Goal: Task Accomplishment & Management: Complete application form

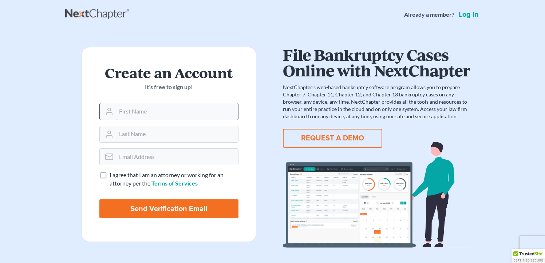
click at [124, 114] on input "text" at bounding box center [177, 111] width 122 height 16
type input "Nicole"
click at [122, 129] on input "text" at bounding box center [177, 134] width 122 height 16
type input "Benis"
click at [141, 162] on input "email" at bounding box center [177, 157] width 122 height 16
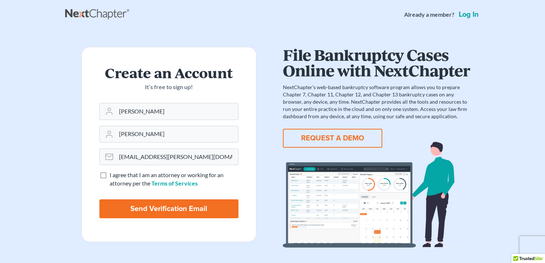
type input "nbenis@ansell.law"
click at [110, 176] on label "I agree that I am an attorney or working for an attorney per the Terms of Servi…" at bounding box center [174, 179] width 129 height 17
click at [113, 176] on input "I agree that I am an attorney or working for an attorney per the Terms of Servi…" at bounding box center [115, 173] width 5 height 5
checkbox input "true"
click at [133, 215] on input "Send Verification Email" at bounding box center [168, 209] width 139 height 19
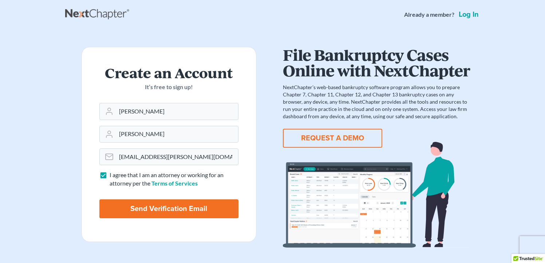
type input "Thinking..."
click at [341, 135] on button "REQUEST A DEMO" at bounding box center [332, 138] width 99 height 19
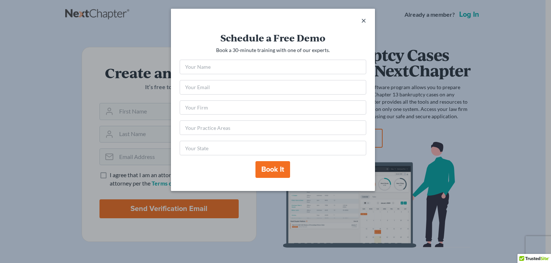
click at [366, 21] on span "×" at bounding box center [363, 20] width 5 height 11
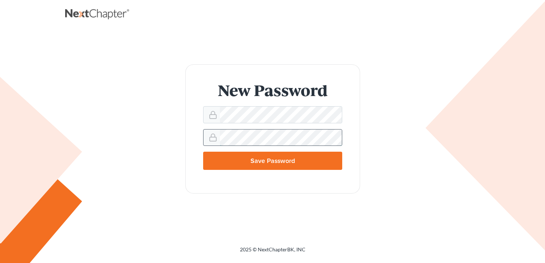
click at [203, 152] on input "Save Password" at bounding box center [272, 161] width 139 height 18
type input "Thinking..."
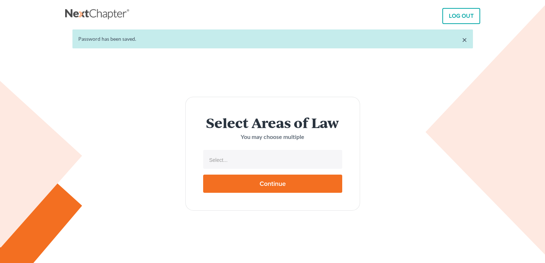
select select
click at [238, 161] on input "text" at bounding box center [272, 160] width 129 height 11
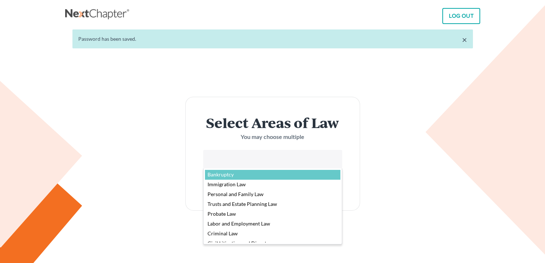
select select "4556"
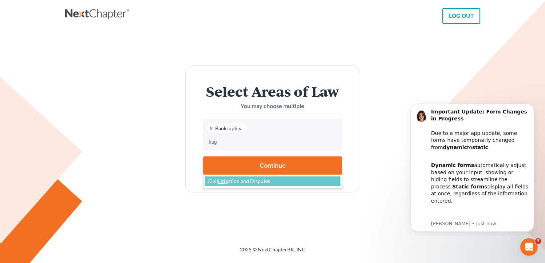
type input "litig"
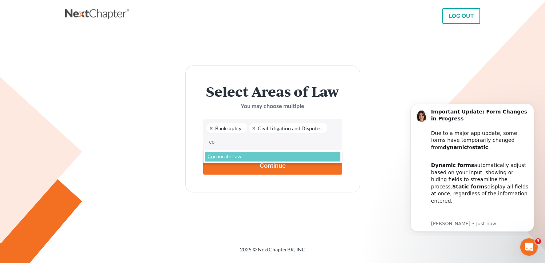
type input "c"
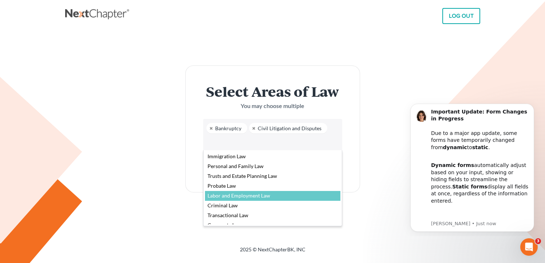
scroll to position [16, 0]
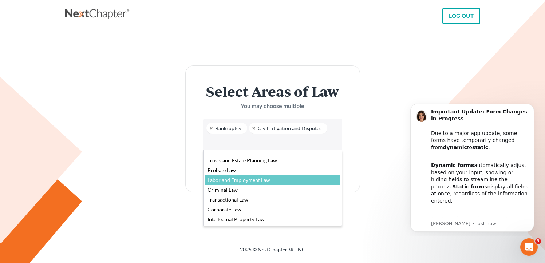
click at [351, 180] on body "LOG OUT × Password has been saved. Select Areas of Law You may choose multiple …" at bounding box center [272, 131] width 545 height 263
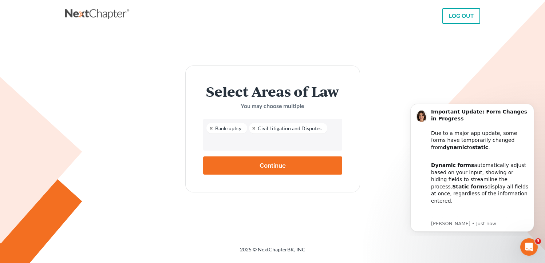
click at [274, 172] on input "Continue" at bounding box center [272, 166] width 139 height 18
type input "Thinking..."
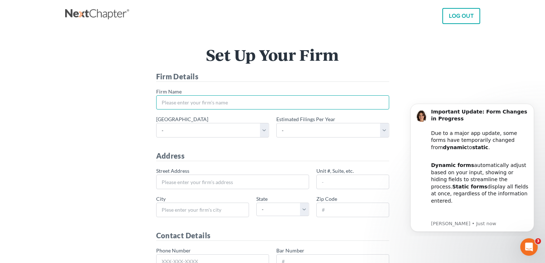
click at [211, 101] on input "* Firm Name" at bounding box center [272, 102] width 233 height 15
click at [497, 58] on main "Set Up Your Firm Firm Details * Firm Name * Primary district - Alabama - Middle…" at bounding box center [272, 211] width 545 height 364
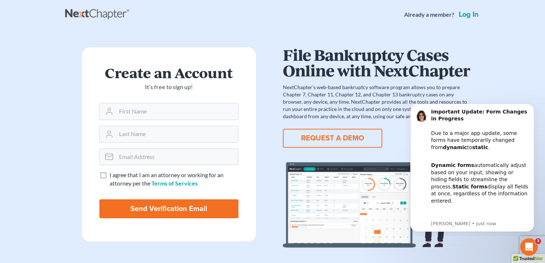
click at [478, 17] on link "Log in" at bounding box center [468, 14] width 23 height 7
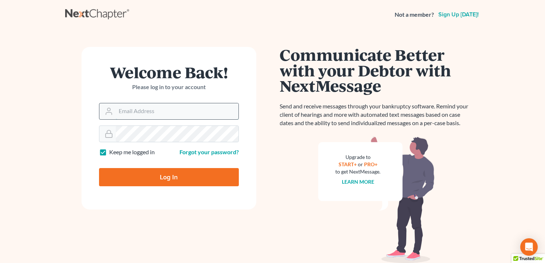
click at [130, 119] on input "Email Address" at bounding box center [177, 111] width 123 height 16
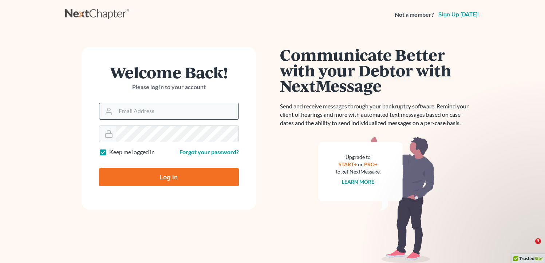
click at [143, 110] on input "Email Address" at bounding box center [177, 111] width 123 height 16
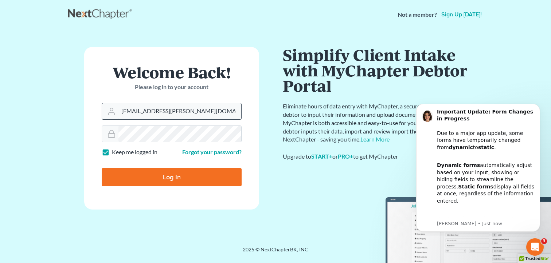
type input "nbenis@ansell.law"
click at [102, 168] on input "Log In" at bounding box center [172, 177] width 140 height 18
type input "Thinking..."
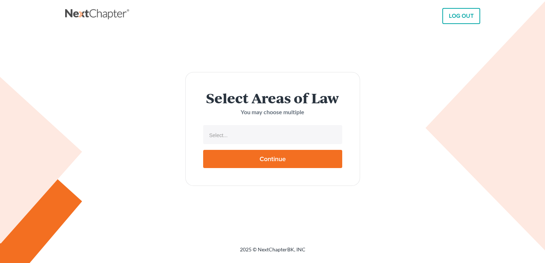
select select
drag, startPoint x: 279, startPoint y: 155, endPoint x: 290, endPoint y: 154, distance: 10.6
click at [279, 155] on input "Continue" at bounding box center [272, 159] width 139 height 18
type input "Thinking..."
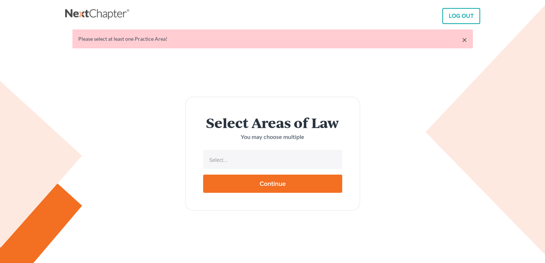
select select
click at [291, 160] on input "text" at bounding box center [272, 160] width 129 height 11
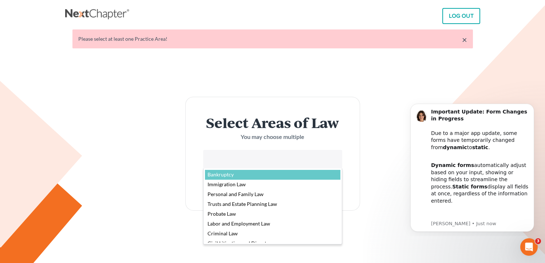
select select "4556"
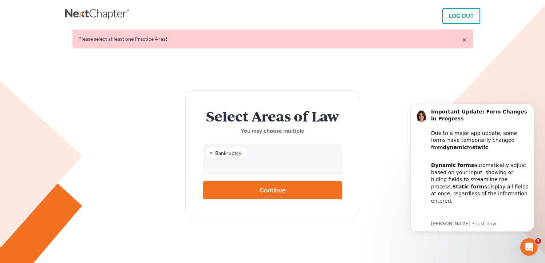
click at [260, 189] on input "Continue" at bounding box center [272, 190] width 139 height 18
type input "Thinking..."
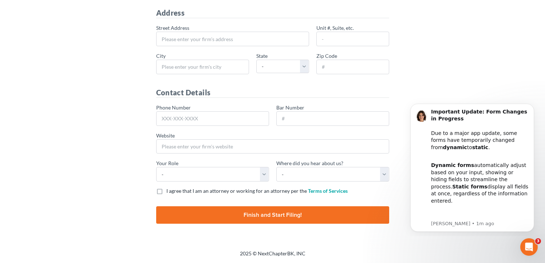
click at [256, 190] on span "I agree that I am an attorney or working for an attorney per the" at bounding box center [236, 191] width 141 height 6
click at [174, 190] on input "I agree that I am an attorney or working for an attorney per the Terms of Servi…" at bounding box center [171, 190] width 5 height 5
checkbox input "true"
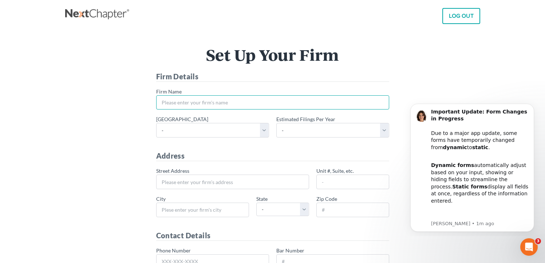
click at [234, 103] on input "* Firm Name" at bounding box center [272, 102] width 233 height 15
type input "[PERSON_NAME] [PERSON_NAME] & [PERSON_NAME], P.C."
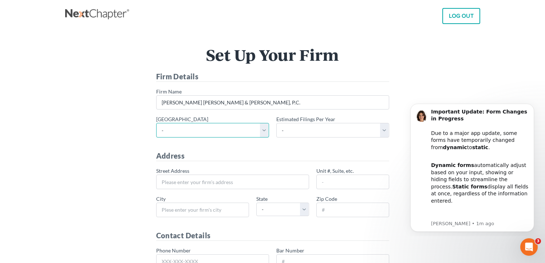
click at [222, 130] on select "- [US_STATE] - [GEOGRAPHIC_DATA] [US_STATE] - [GEOGRAPHIC_DATA][US_STATE] - Sou…" at bounding box center [212, 130] width 113 height 15
select select "54"
click at [156, 123] on select "- [US_STATE] - [GEOGRAPHIC_DATA] [US_STATE] - [GEOGRAPHIC_DATA][US_STATE] - Sou…" at bounding box center [212, 130] width 113 height 15
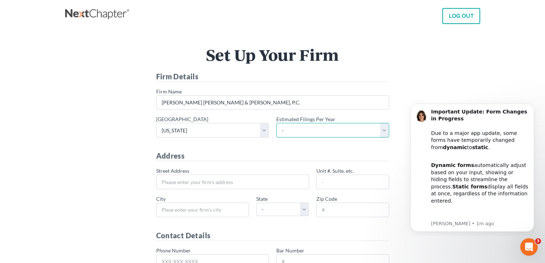
click at [295, 129] on select "- 1-10 11-50 50+" at bounding box center [332, 130] width 113 height 15
select select "50"
click at [276, 123] on select "- 1-10 11-50 50+" at bounding box center [332, 130] width 113 height 15
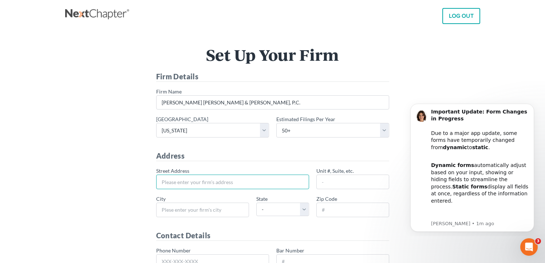
click at [207, 181] on input "* Street Address" at bounding box center [232, 182] width 153 height 15
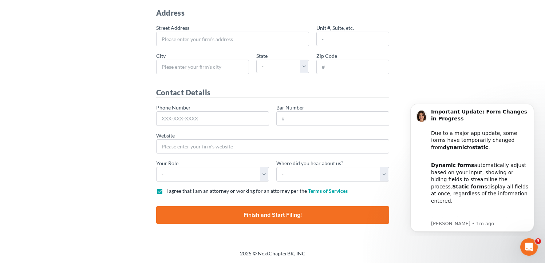
click at [242, 209] on input "Finish and Start Filing!" at bounding box center [272, 214] width 233 height 17
type input "Thinking..."
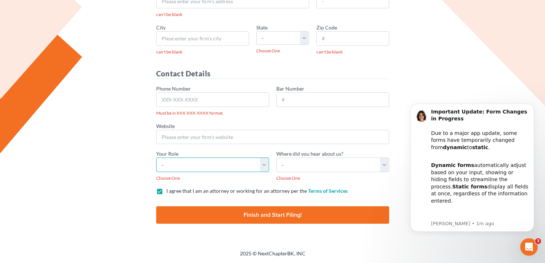
click at [261, 161] on select "- Attorney Paralegal Assistant" at bounding box center [212, 165] width 113 height 15
select select "attorney"
click at [156, 158] on select "- Attorney Paralegal Assistant" at bounding box center [212, 165] width 113 height 15
click at [314, 168] on select "- Bar association Capterra Clio Email Facebook Google Word of mouth Other" at bounding box center [332, 165] width 113 height 15
select select "Google"
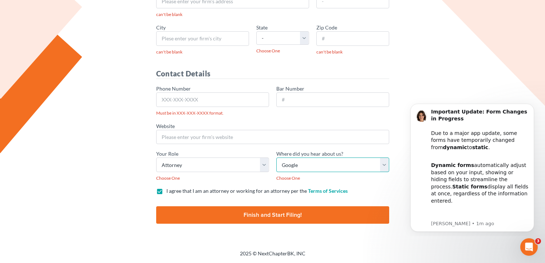
click at [276, 158] on select "- Bar association Capterra Clio Email Facebook Google Word of mouth Other" at bounding box center [332, 165] width 113 height 15
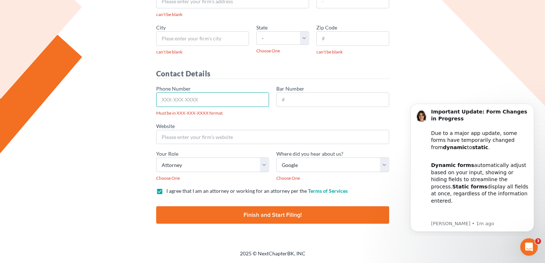
click at [217, 102] on input "Phone Number" at bounding box center [212, 100] width 113 height 15
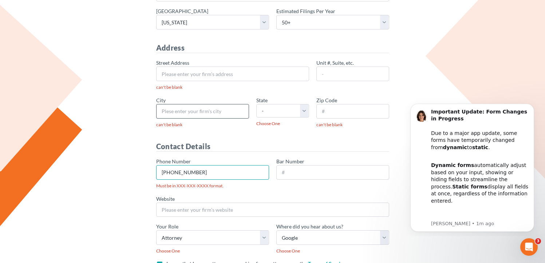
type input "[PHONE_NUMBER]"
click at [208, 111] on input "* City" at bounding box center [202, 111] width 93 height 15
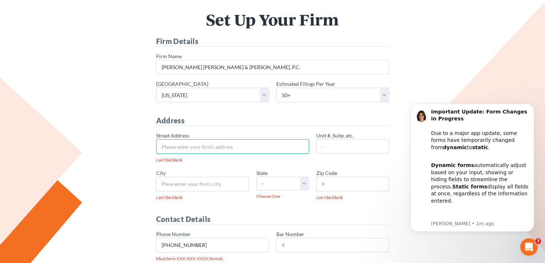
click at [225, 144] on input "* Street Address" at bounding box center [232, 146] width 153 height 15
type input "[STREET_ADDRESS][PERSON_NAME]"
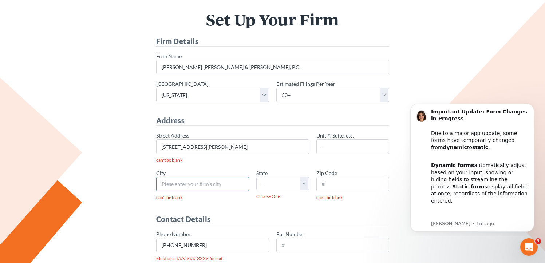
click at [235, 184] on input "* City" at bounding box center [202, 184] width 93 height 15
type input "Ocean"
click at [271, 184] on select "- AL AK AR AZ CA CO CT DE DC FL GA GU HI ID IL IN IA KS KY LA ME MD MA MI MN MS…" at bounding box center [282, 183] width 53 height 13
select select "NJ"
click at [256, 177] on select "- AL AK AR AZ CA CO CT DE DC FL GA GU HI ID IL IN IA KS KY LA ME MD MA MI MN MS…" at bounding box center [282, 183] width 53 height 13
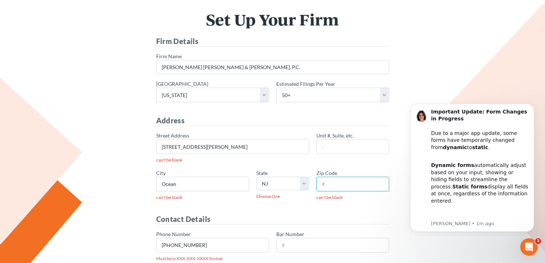
click at [319, 185] on input "* Zip Code" at bounding box center [352, 184] width 73 height 15
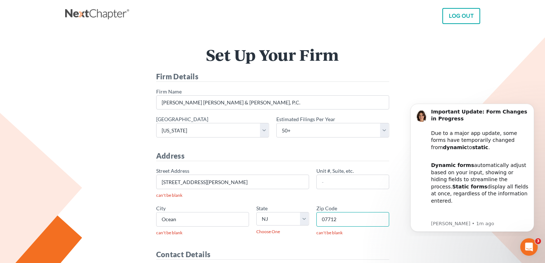
scroll to position [181, 0]
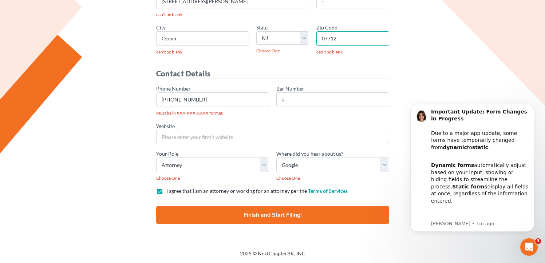
type input "07712"
click at [233, 216] on input "Finish and Start Filing!" at bounding box center [272, 214] width 233 height 17
type input "Thinking..."
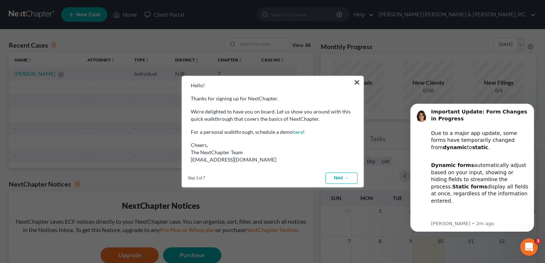
click at [342, 176] on link "Next →" at bounding box center [342, 179] width 32 height 12
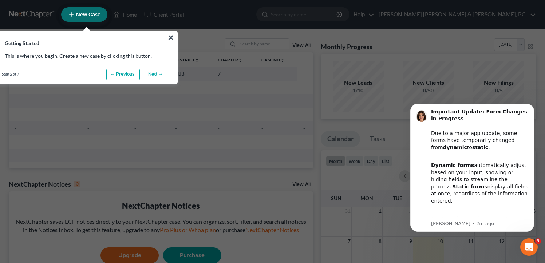
click at [145, 78] on link "Next →" at bounding box center [155, 75] width 32 height 12
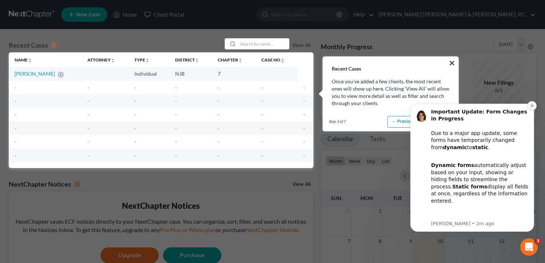
click at [532, 107] on icon "Dismiss notification" at bounding box center [532, 106] width 4 height 4
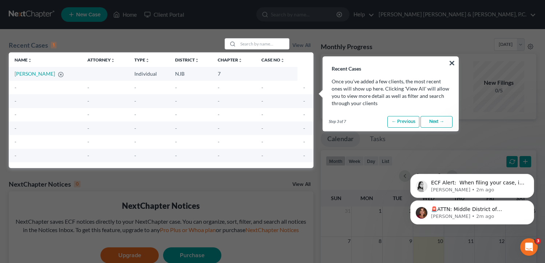
click at [432, 123] on link "Next →" at bounding box center [437, 122] width 32 height 12
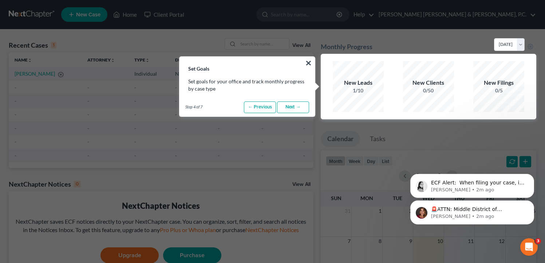
click at [298, 105] on link "Next →" at bounding box center [293, 108] width 32 height 12
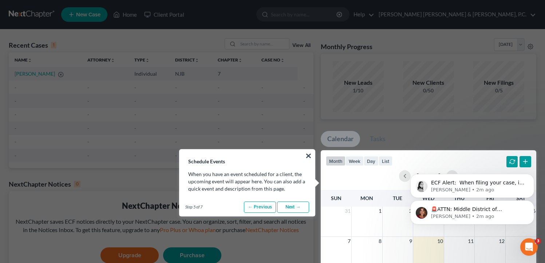
click at [286, 208] on link "Next →" at bounding box center [293, 208] width 32 height 12
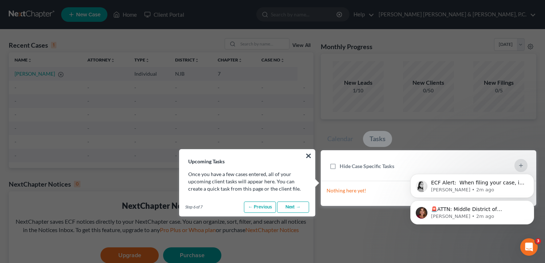
click at [286, 208] on link "Next →" at bounding box center [293, 208] width 32 height 12
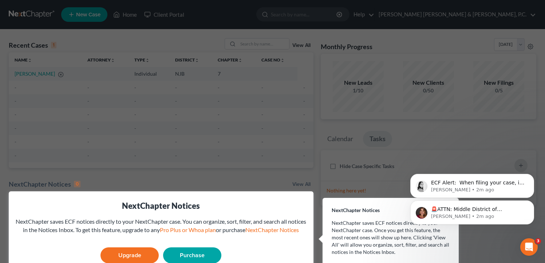
scroll to position [36, 0]
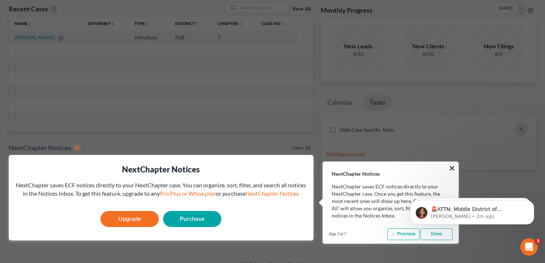
click at [429, 233] on html "🚨ATTN: Middle District of [US_STATE] The court has added a new Credit Counselin…" at bounding box center [473, 210] width 146 height 51
click at [432, 235] on html "🚨ATTN: Middle District of [US_STATE] The court has added a new Credit Counselin…" at bounding box center [473, 210] width 146 height 51
click at [454, 168] on button "×" at bounding box center [452, 168] width 7 height 12
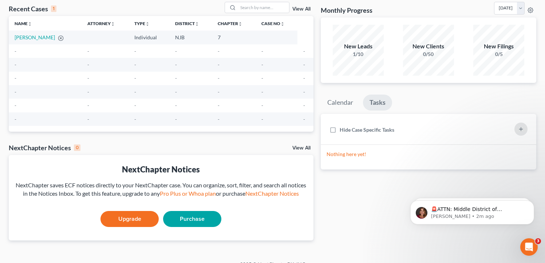
scroll to position [0, 0]
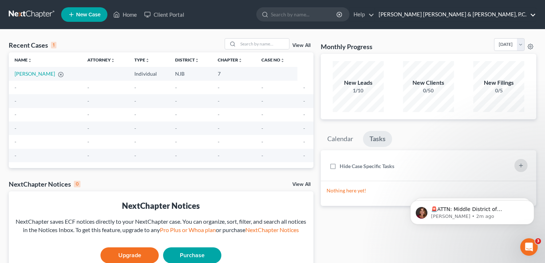
click at [484, 14] on link "[PERSON_NAME] [PERSON_NAME] & [PERSON_NAME], P.C." at bounding box center [455, 14] width 161 height 13
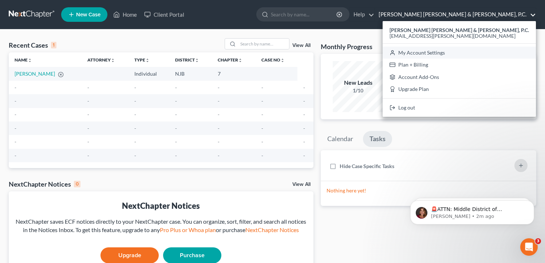
click at [503, 58] on link "My Account Settings" at bounding box center [459, 53] width 153 height 12
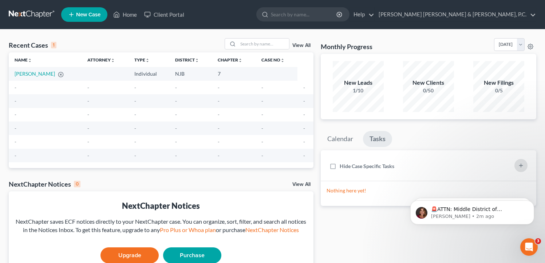
select select "51"
select select "24"
select select "33"
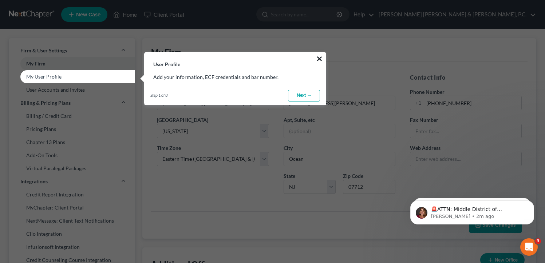
click at [323, 55] on button "×" at bounding box center [319, 59] width 7 height 12
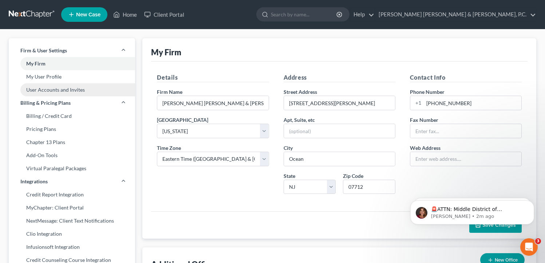
click at [71, 94] on link "User Accounts and Invites" at bounding box center [72, 89] width 126 height 13
select select "0"
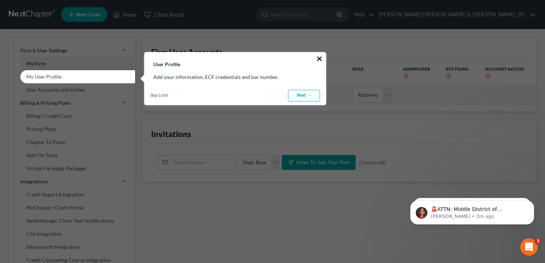
click at [320, 58] on button "×" at bounding box center [319, 59] width 7 height 12
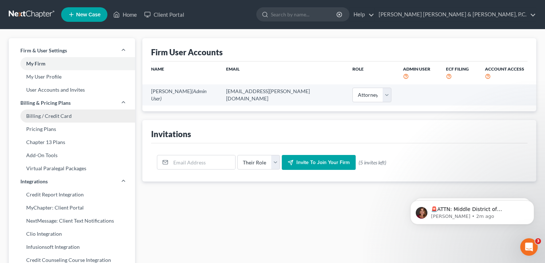
click at [63, 112] on link "Billing / Credit Card" at bounding box center [72, 116] width 126 height 13
select select "33"
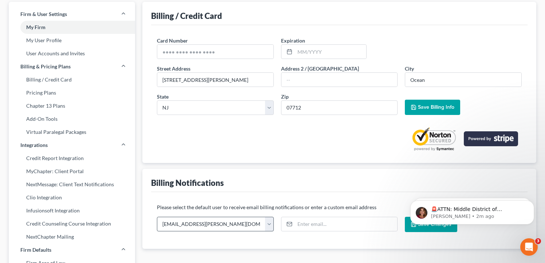
scroll to position [109, 0]
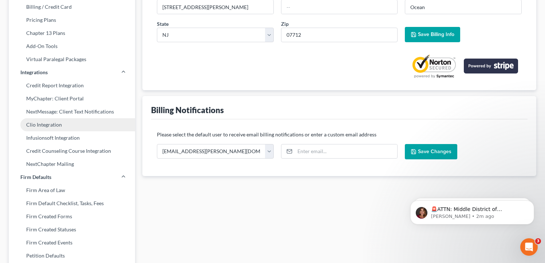
click at [55, 122] on link "Clio Integration" at bounding box center [72, 124] width 126 height 13
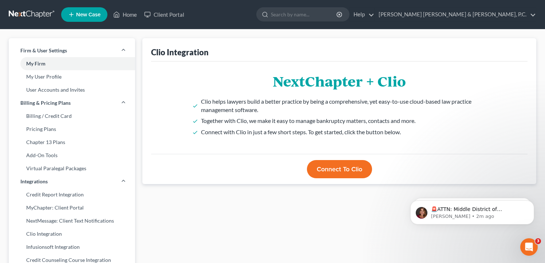
click at [343, 169] on button "Connect to Clio" at bounding box center [339, 169] width 65 height 18
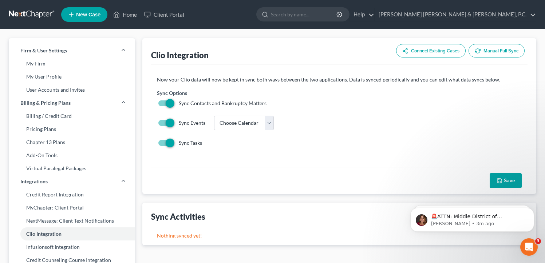
click at [515, 180] on button "Save" at bounding box center [506, 180] width 32 height 15
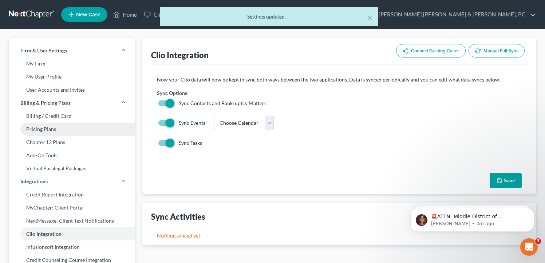
click at [36, 125] on link "Pricing Plans" at bounding box center [72, 129] width 126 height 13
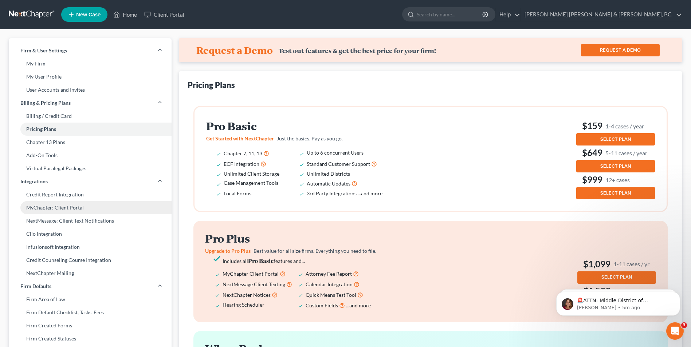
click at [72, 212] on link "MyChapter: Client Portal" at bounding box center [90, 207] width 163 height 13
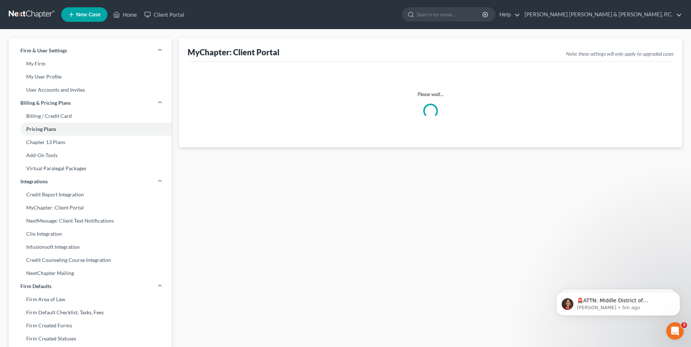
click at [79, 16] on span "New Case" at bounding box center [88, 14] width 24 height 5
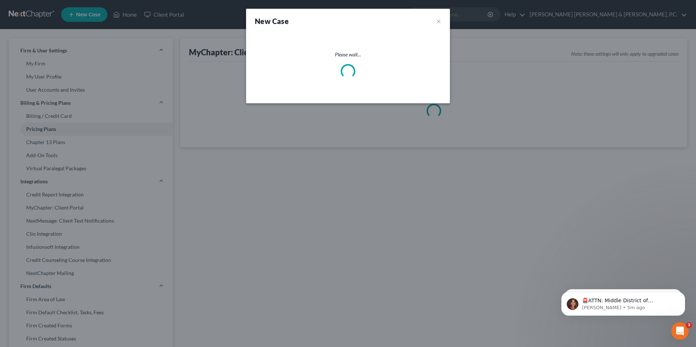
select select "51"
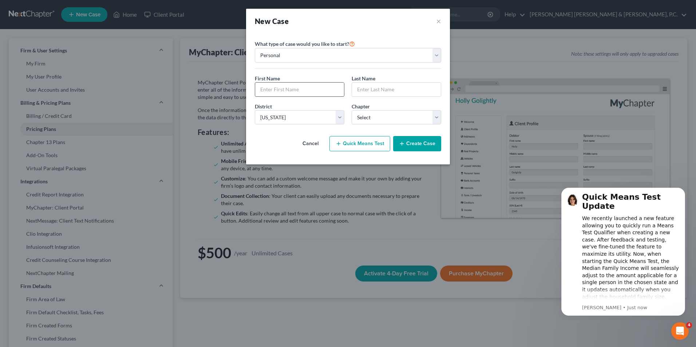
click at [314, 89] on input "text" at bounding box center [299, 90] width 89 height 14
